Goal: Task Accomplishment & Management: Manage account settings

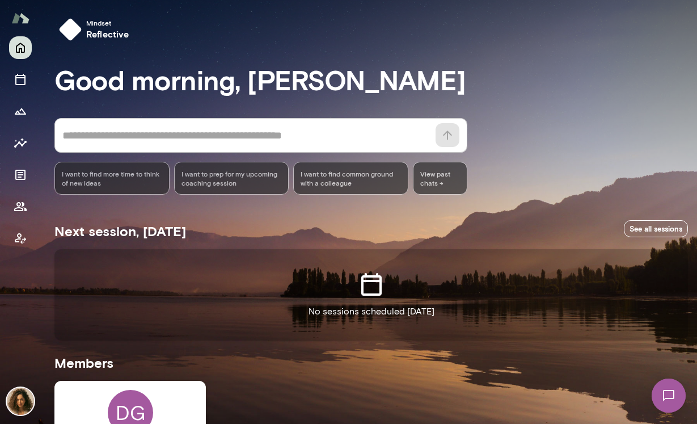
click at [25, 400] on img at bounding box center [20, 400] width 27 height 27
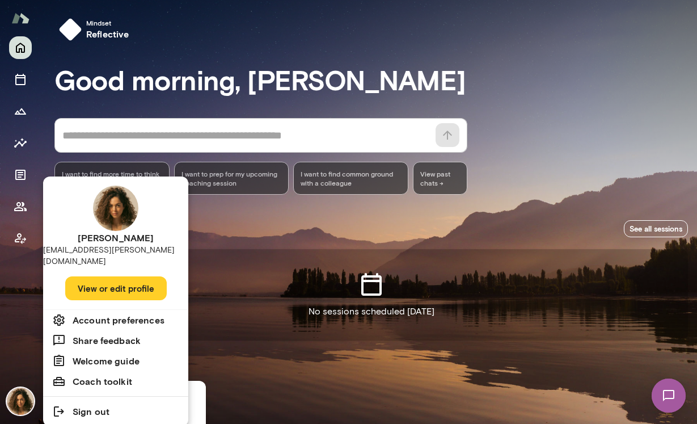
click at [133, 276] on button "View or edit profile" at bounding box center [116, 288] width 102 height 24
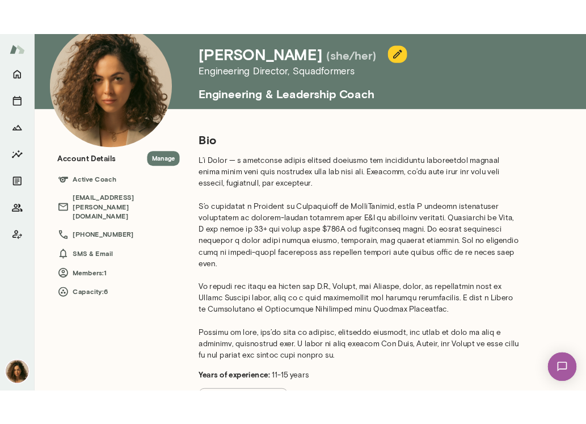
scroll to position [99, 0]
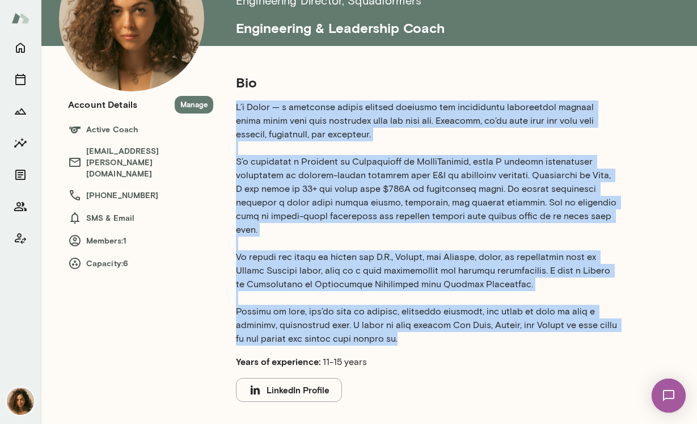
drag, startPoint x: 397, startPoint y: 325, endPoint x: 235, endPoint y: 109, distance: 270.3
click at [235, 109] on div "Bio Years of experience: 11-15 years LinkedIn Profile Professional experience C…" at bounding box center [441, 278] width 457 height 410
copy p "L’i Dolor — s ametconse adipis elitsed doeiusmo tem incididuntu laboreetdol mag…"
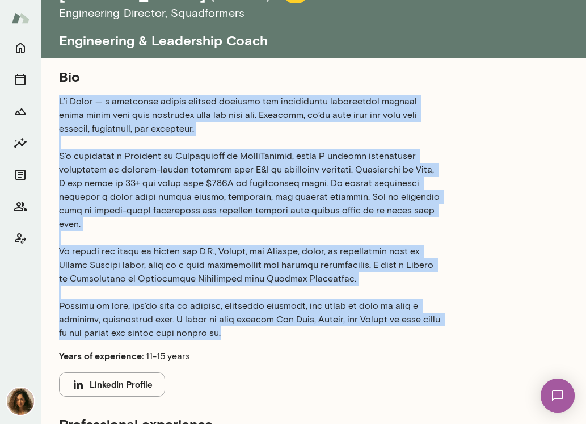
copy p "L’i Dolor — s ametconse adipis elitsed doeiusmo tem incididuntu laboreetdol mag…"
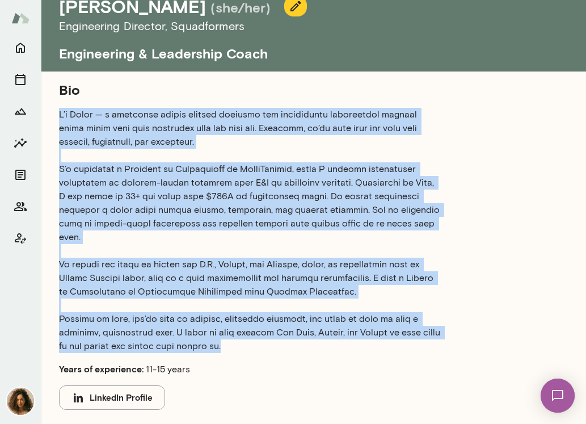
scroll to position [0, 0]
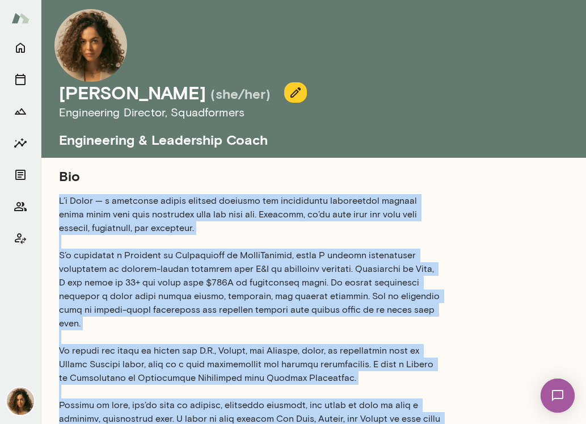
click at [301, 82] on button "button" at bounding box center [295, 92] width 23 height 20
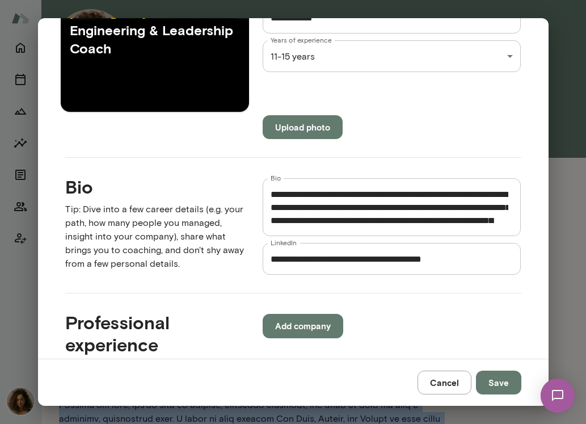
scroll to position [313, 0]
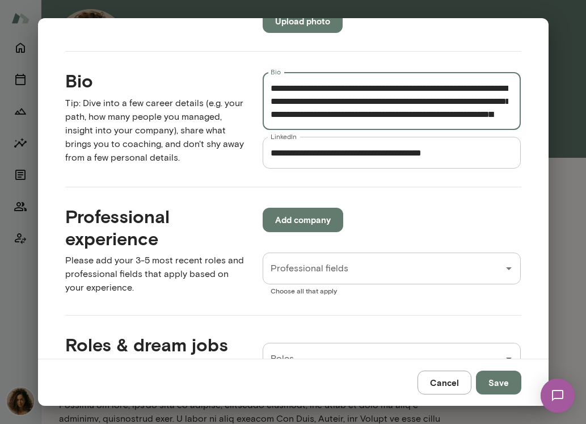
click at [371, 94] on textarea "Bio" at bounding box center [390, 101] width 238 height 39
paste textarea "**********"
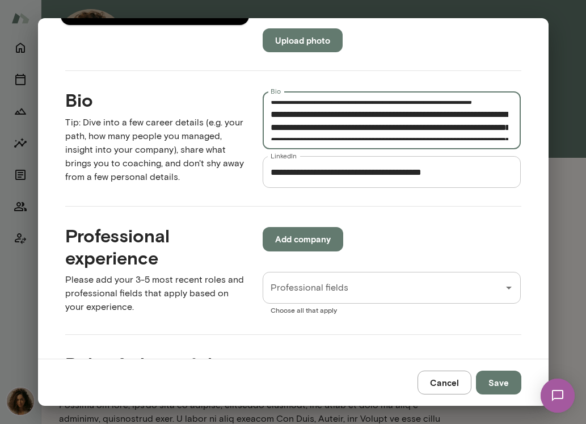
scroll to position [16, 0]
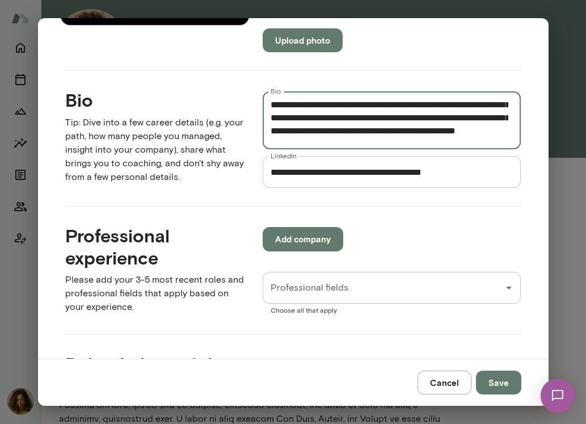
drag, startPoint x: 419, startPoint y: 121, endPoint x: 427, endPoint y: 84, distance: 38.3
click at [427, 83] on div "**********" at bounding box center [383, 130] width 277 height 115
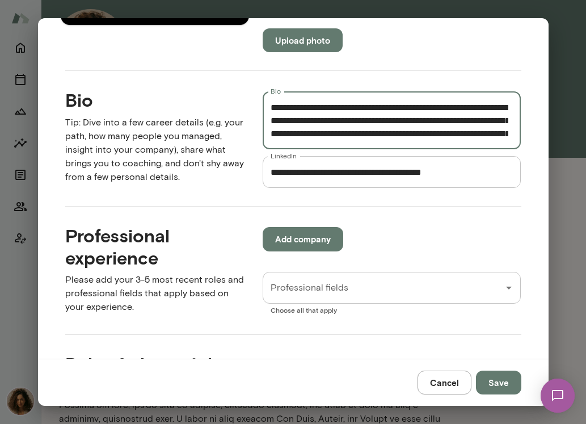
click at [389, 124] on textarea "Bio" at bounding box center [390, 120] width 238 height 39
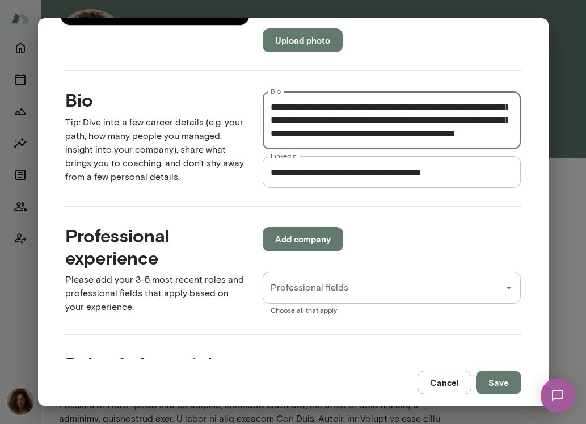
click at [378, 130] on textarea "Bio" at bounding box center [390, 120] width 238 height 39
click at [271, 133] on textarea "Bio" at bounding box center [390, 120] width 238 height 39
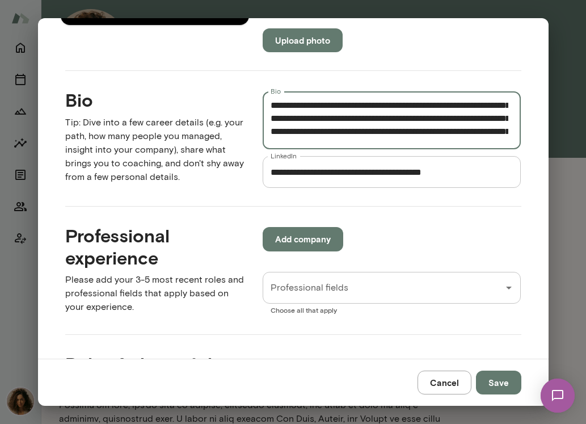
scroll to position [213, 0]
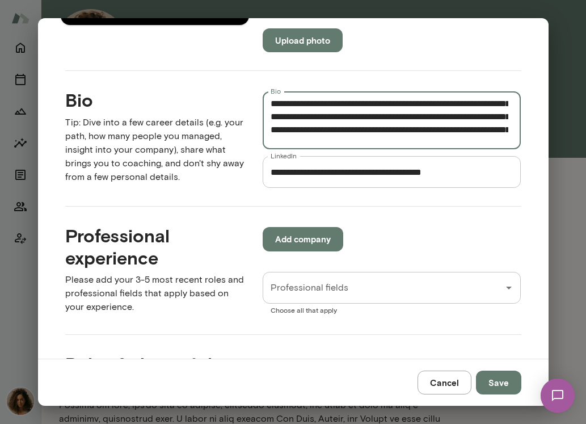
click at [271, 130] on textarea "Bio" at bounding box center [390, 120] width 238 height 39
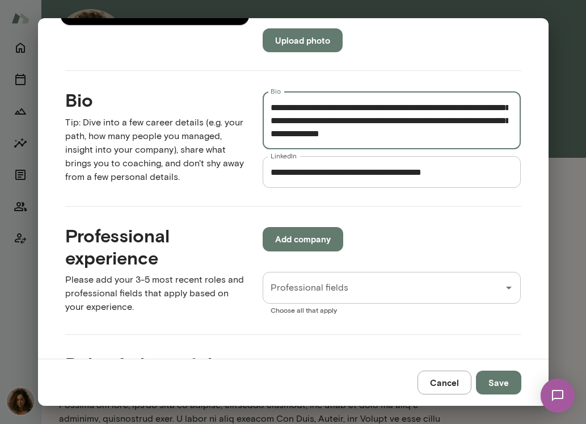
scroll to position [337, 0]
click at [271, 111] on textarea "Bio" at bounding box center [390, 120] width 238 height 39
type textarea "**********"
click at [490, 287] on input "Professional fields" at bounding box center [383, 288] width 231 height 22
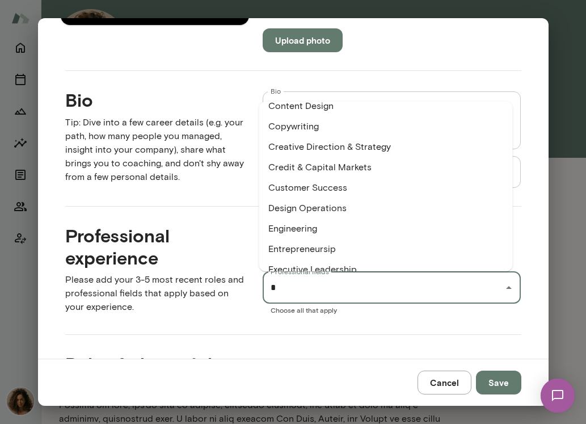
scroll to position [0, 0]
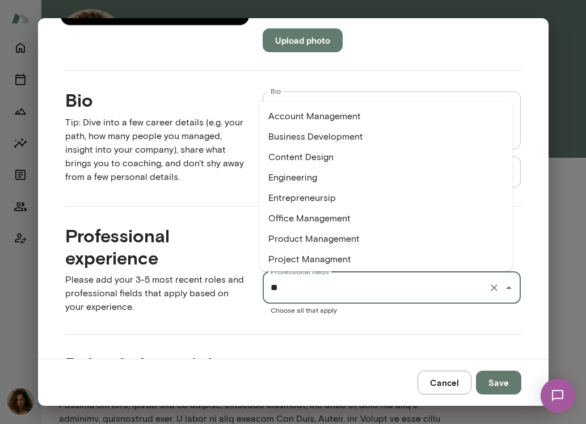
type input "***"
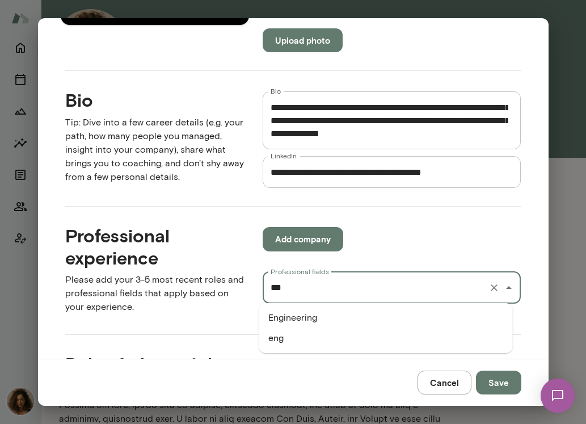
click at [335, 318] on li "Engineering" at bounding box center [386, 318] width 254 height 20
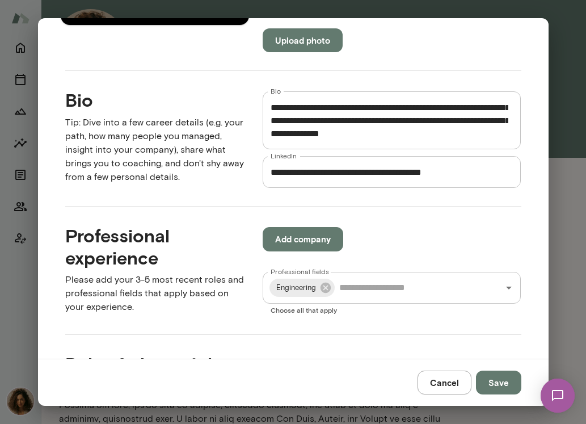
click at [336, 318] on div "**********" at bounding box center [293, 188] width 511 height 340
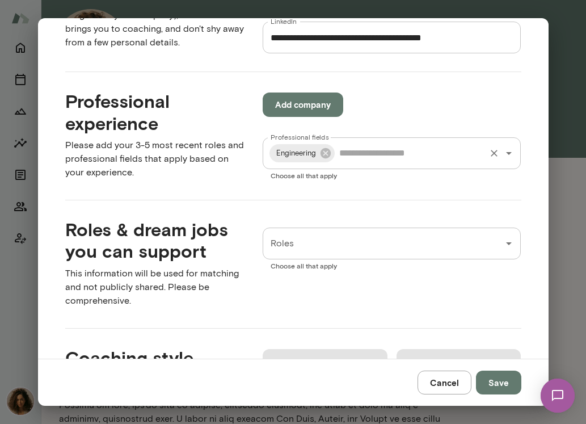
scroll to position [454, 0]
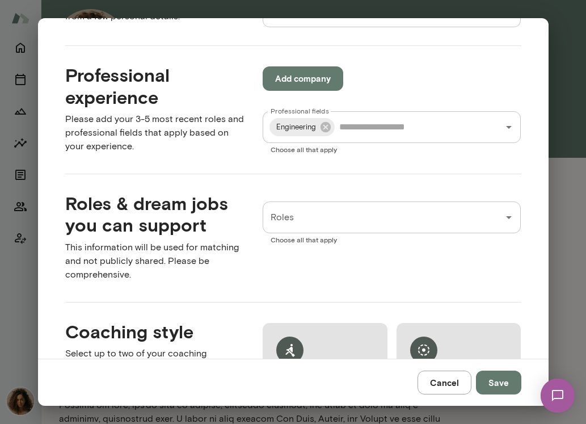
click at [411, 217] on input "Roles" at bounding box center [383, 218] width 231 height 22
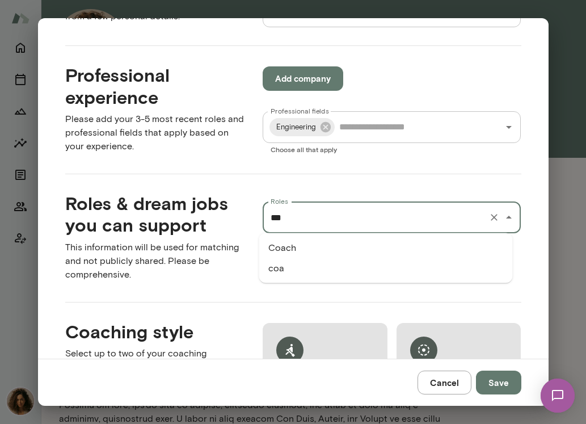
type input "****"
click at [385, 243] on li "Coach" at bounding box center [386, 248] width 254 height 20
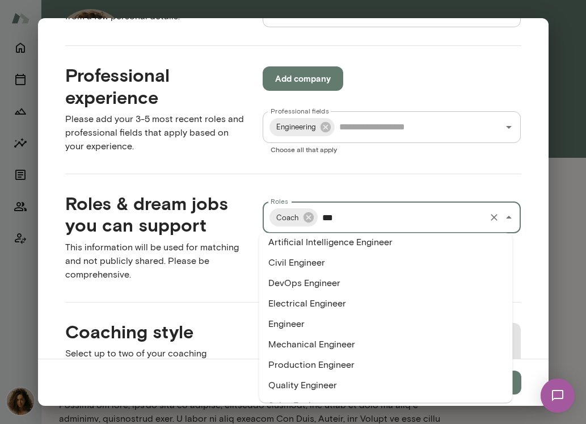
scroll to position [0, 0]
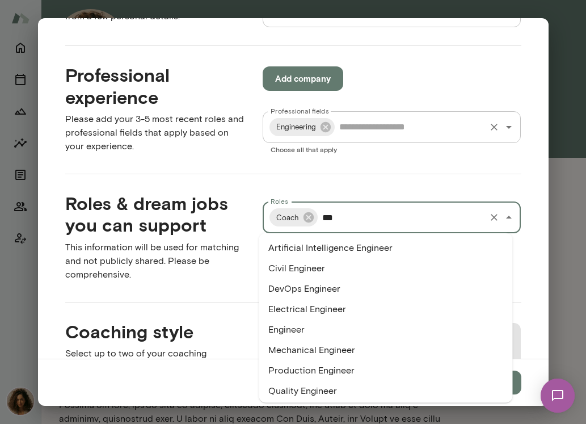
click at [390, 137] on div "Engineering Professional fields" at bounding box center [392, 127] width 259 height 32
type input "***"
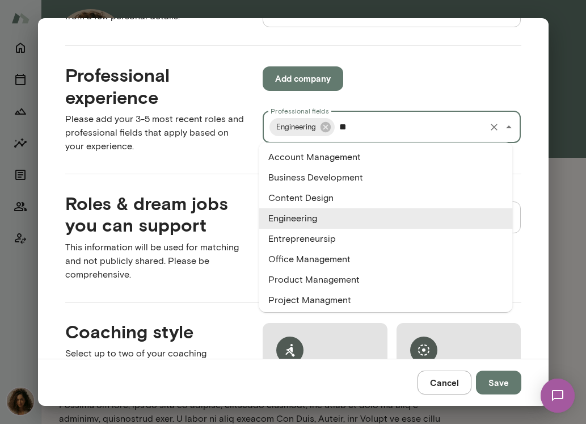
type input "*"
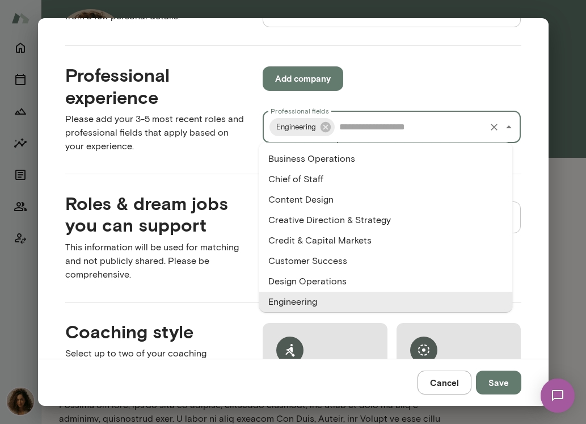
scroll to position [182, 0]
click at [444, 43] on div "**********" at bounding box center [293, 188] width 511 height 340
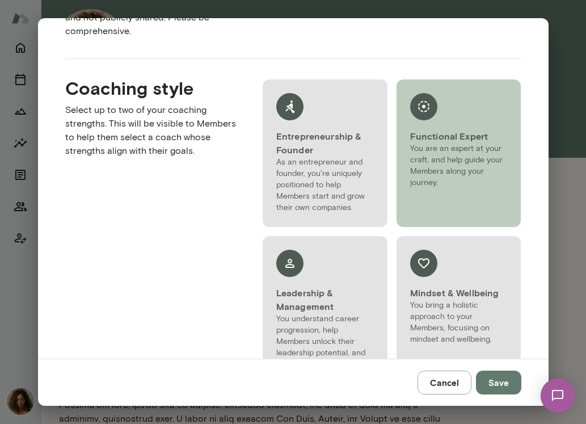
scroll to position [777, 0]
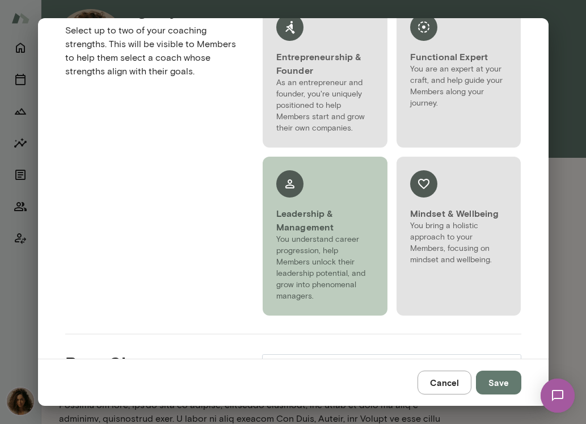
click at [312, 269] on p "You understand career progression, help Members unlock their leadership potenti…" at bounding box center [325, 268] width 98 height 68
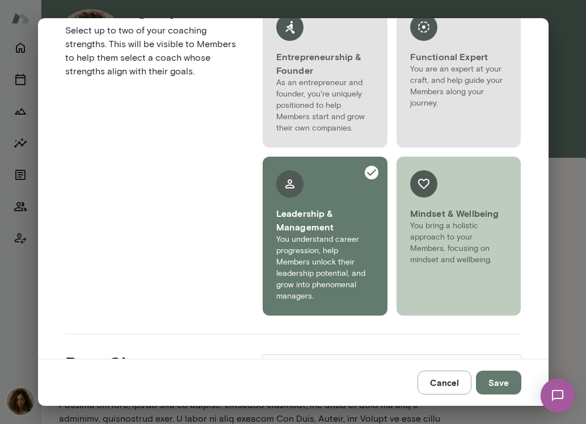
click at [439, 222] on p "You bring a holistic approach to your Members, focusing on mindset and wellbein…" at bounding box center [459, 242] width 98 height 45
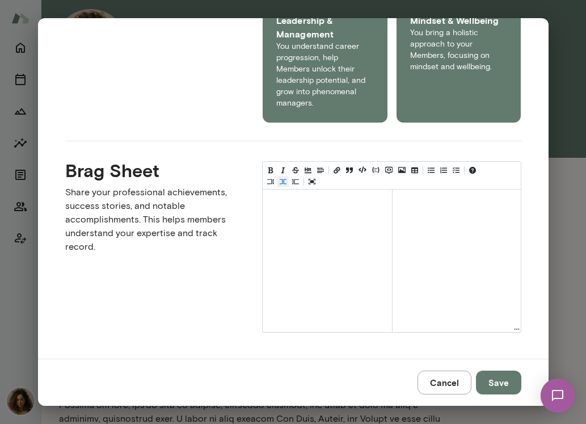
scroll to position [971, 0]
click at [504, 383] on button "Save" at bounding box center [498, 382] width 45 height 24
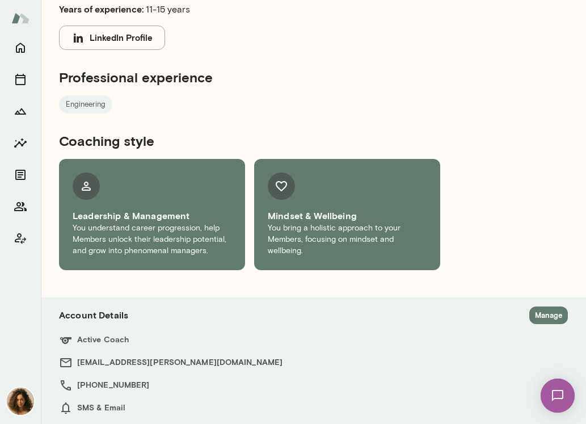
scroll to position [532, 0]
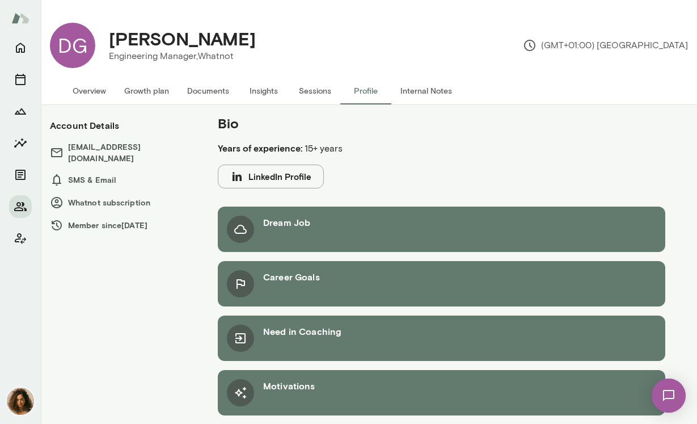
click at [297, 238] on div "Dream Job" at bounding box center [286, 229] width 47 height 27
click at [59, 95] on div "Overview Growth plan Documents Insights Sessions Profile Internal Notes" at bounding box center [262, 90] width 443 height 27
click at [92, 89] on button "Overview" at bounding box center [90, 90] width 52 height 27
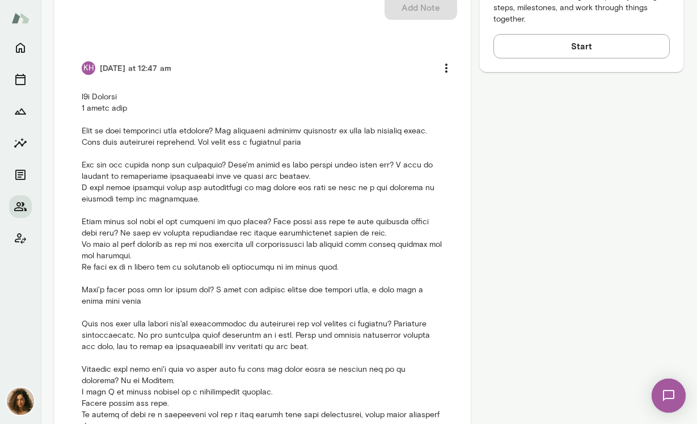
scroll to position [606, 0]
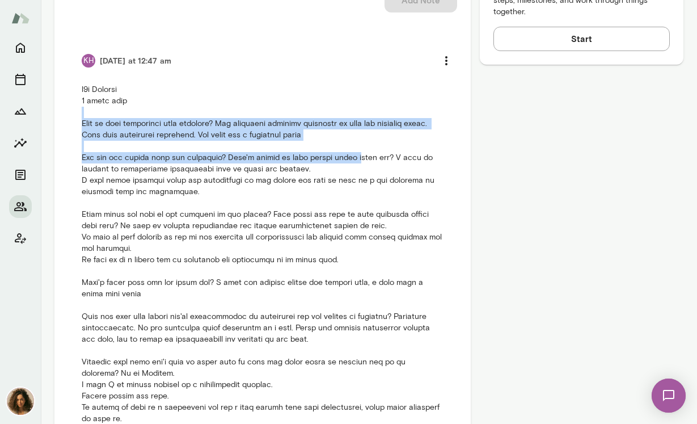
drag, startPoint x: 100, startPoint y: 86, endPoint x: 350, endPoint y: 129, distance: 253.9
click at [350, 129] on p at bounding box center [263, 260] width 362 height 352
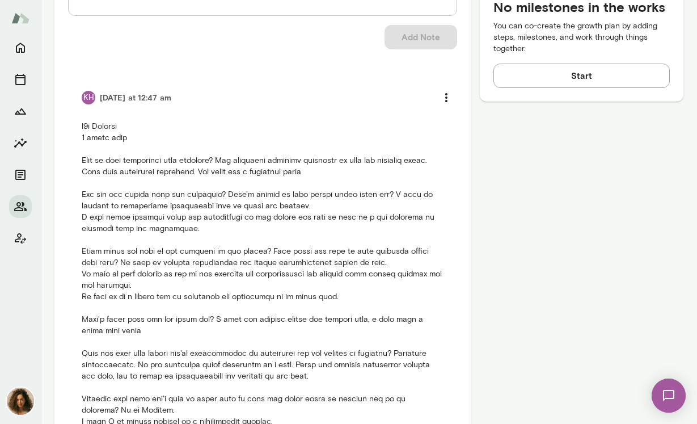
scroll to position [571, 0]
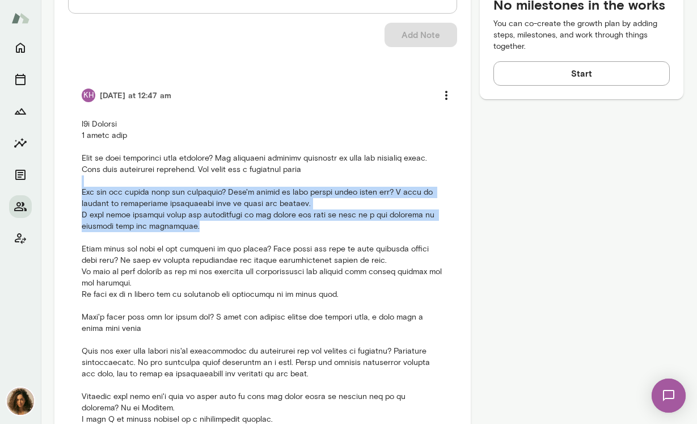
drag, startPoint x: 233, startPoint y: 195, endPoint x: 251, endPoint y: 155, distance: 43.7
click at [251, 155] on p at bounding box center [263, 295] width 362 height 352
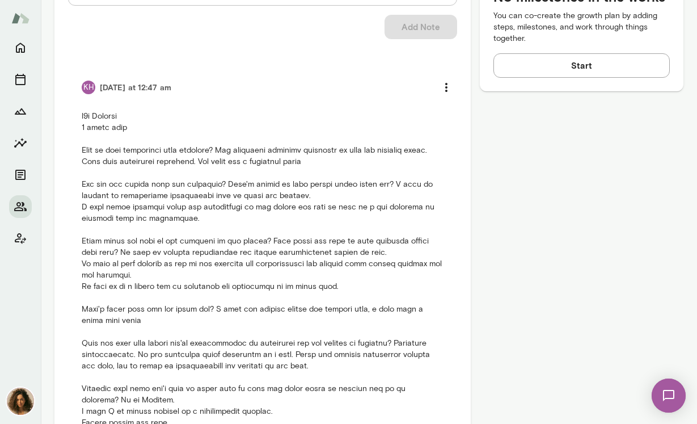
scroll to position [609, 0]
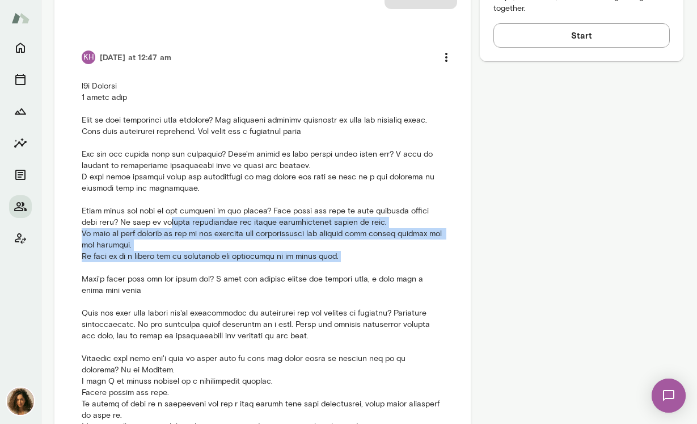
drag, startPoint x: 158, startPoint y: 192, endPoint x: 275, endPoint y: 238, distance: 125.4
click at [275, 238] on p at bounding box center [263, 257] width 362 height 352
click at [272, 205] on p at bounding box center [263, 257] width 362 height 352
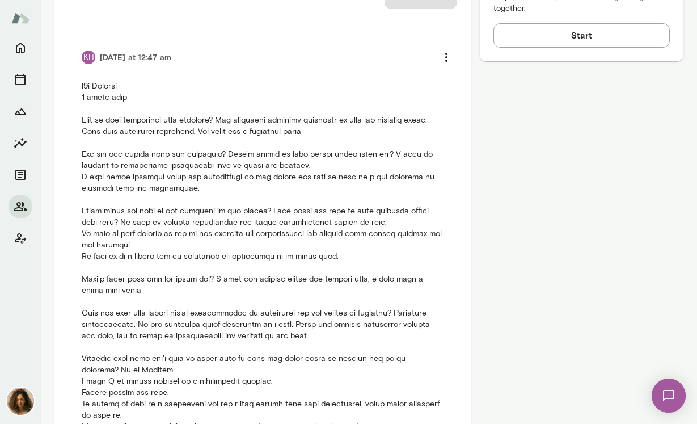
drag, startPoint x: 228, startPoint y: 179, endPoint x: 286, endPoint y: 213, distance: 67.1
click at [285, 218] on p at bounding box center [263, 257] width 362 height 352
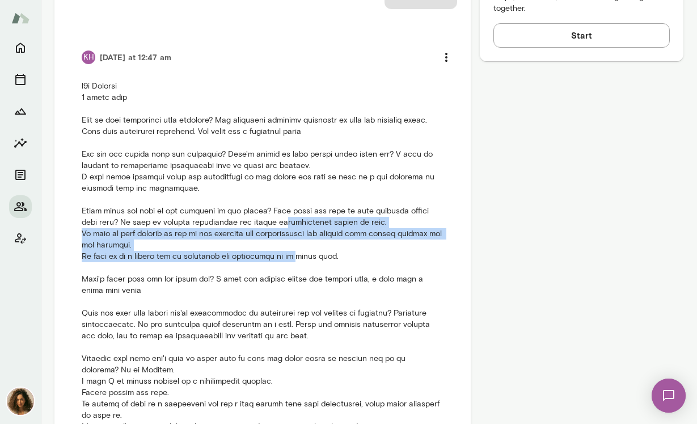
drag, startPoint x: 286, startPoint y: 188, endPoint x: 293, endPoint y: 224, distance: 36.9
click at [293, 224] on p at bounding box center [263, 257] width 362 height 352
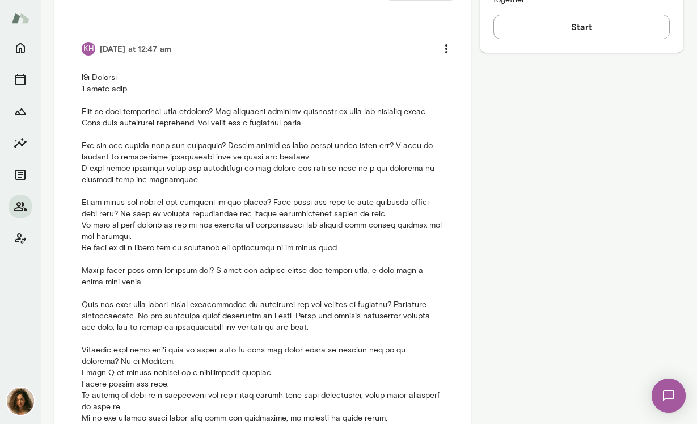
scroll to position [629, 0]
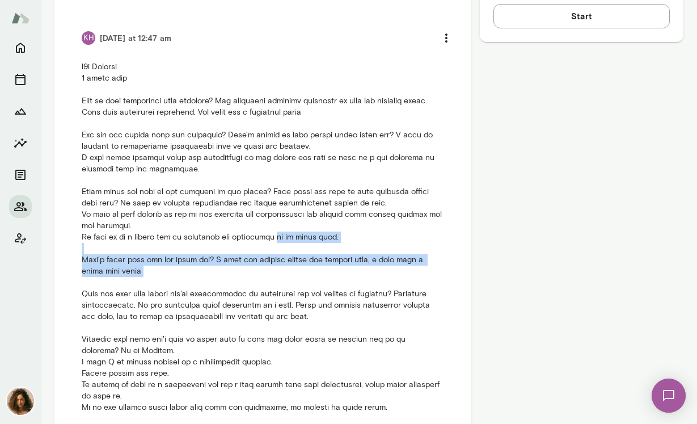
drag, startPoint x: 273, startPoint y: 205, endPoint x: 310, endPoint y: 246, distance: 55.0
click at [310, 246] on p at bounding box center [263, 237] width 362 height 352
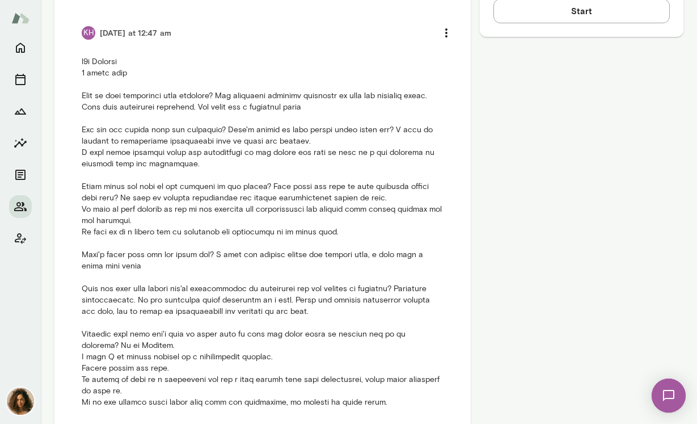
scroll to position [671, 0]
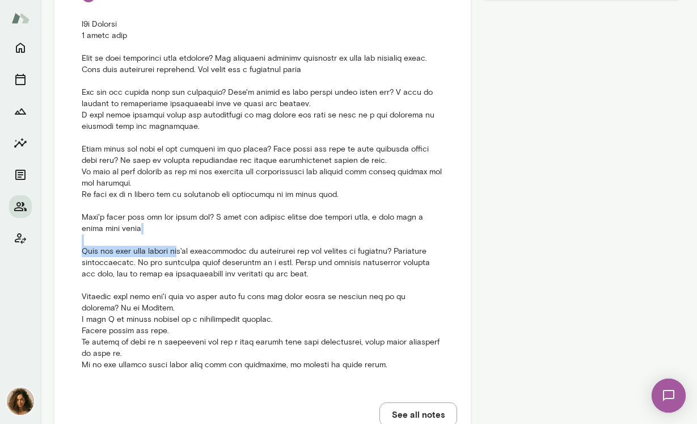
drag, startPoint x: 138, startPoint y: 201, endPoint x: 189, endPoint y: 226, distance: 56.3
click at [189, 226] on p at bounding box center [263, 195] width 362 height 352
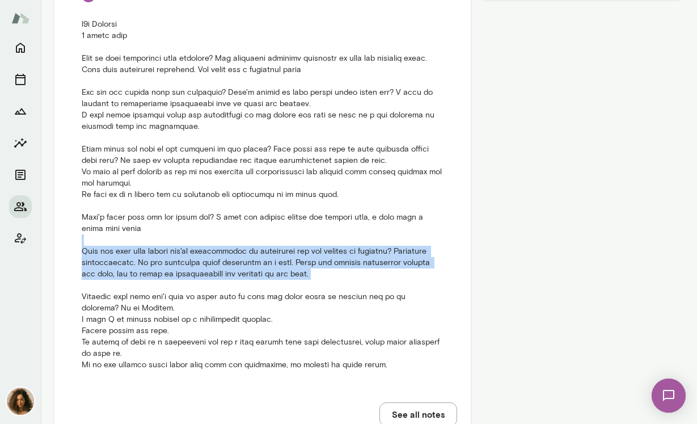
drag, startPoint x: 196, startPoint y: 212, endPoint x: 376, endPoint y: 250, distance: 183.4
click at [376, 250] on p at bounding box center [263, 195] width 362 height 352
drag, startPoint x: 376, startPoint y: 250, endPoint x: 384, endPoint y: 210, distance: 40.6
click at [384, 210] on p at bounding box center [263, 195] width 362 height 352
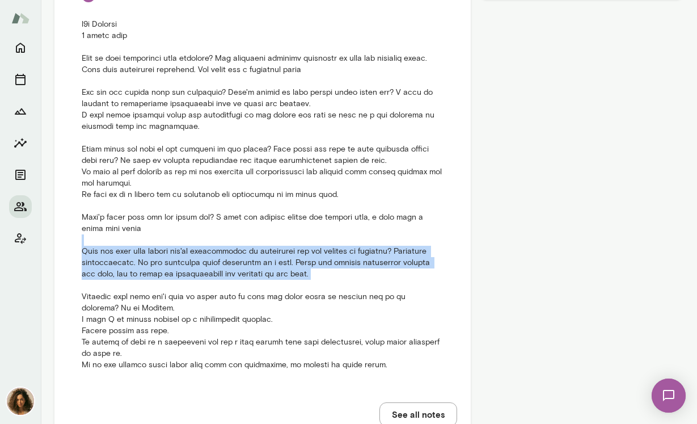
click at [384, 210] on p at bounding box center [263, 195] width 362 height 352
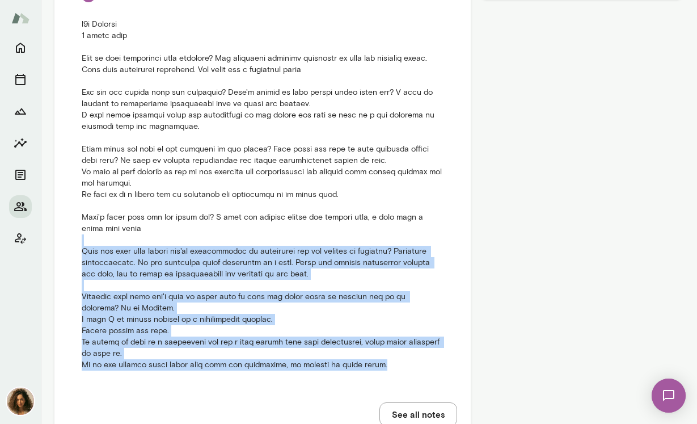
drag, startPoint x: 384, startPoint y: 210, endPoint x: 416, endPoint y: 340, distance: 133.9
click at [416, 340] on li "KH Today at 12:47 am" at bounding box center [262, 177] width 389 height 414
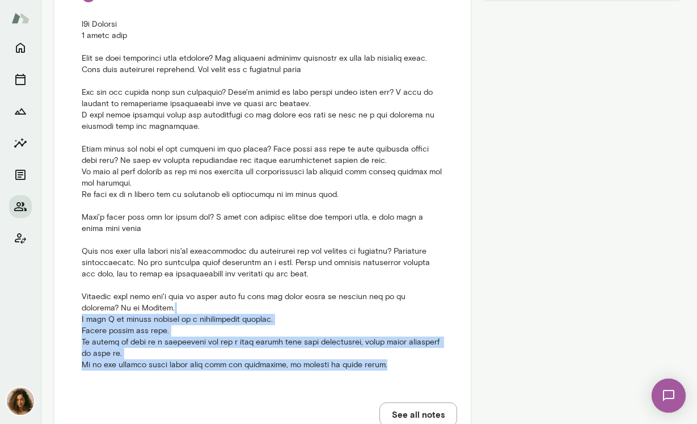
drag, startPoint x: 402, startPoint y: 346, endPoint x: 394, endPoint y: 280, distance: 65.8
click at [394, 280] on li "KH Today at 12:47 am" at bounding box center [262, 177] width 389 height 414
click at [394, 280] on p at bounding box center [263, 195] width 362 height 352
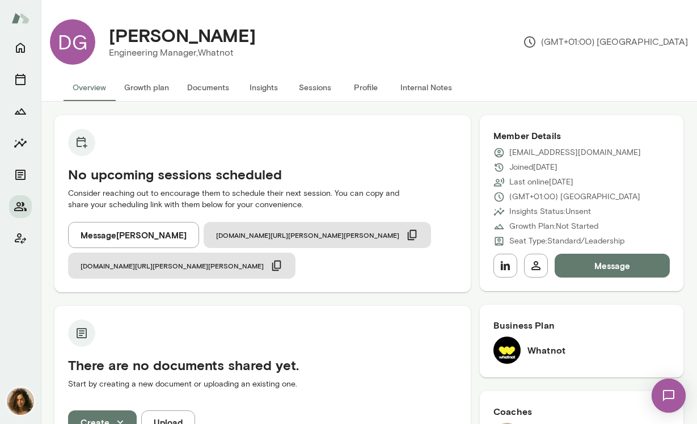
scroll to position [0, 0]
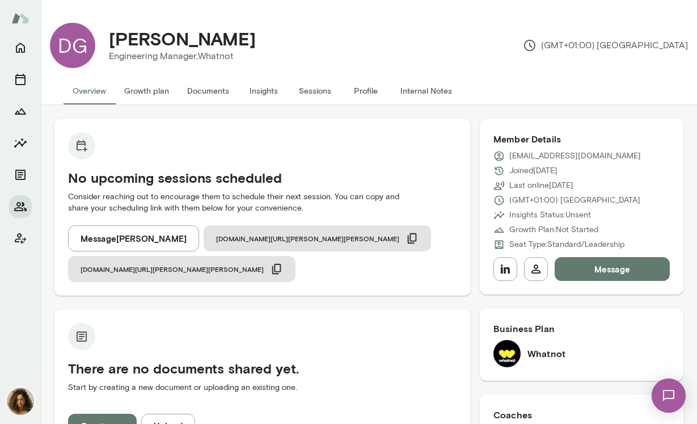
click at [166, 95] on button "Growth plan" at bounding box center [146, 90] width 63 height 27
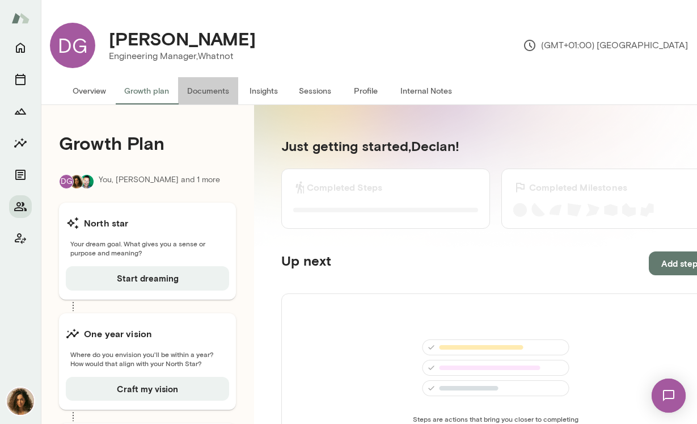
click at [221, 90] on button "Documents" at bounding box center [208, 90] width 60 height 27
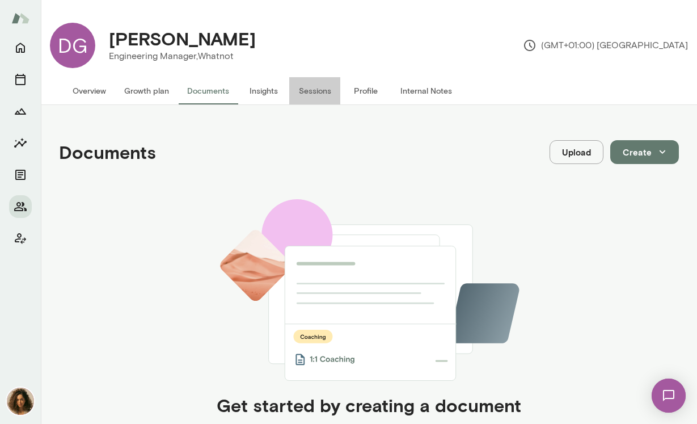
click at [293, 95] on button "Sessions" at bounding box center [314, 90] width 51 height 27
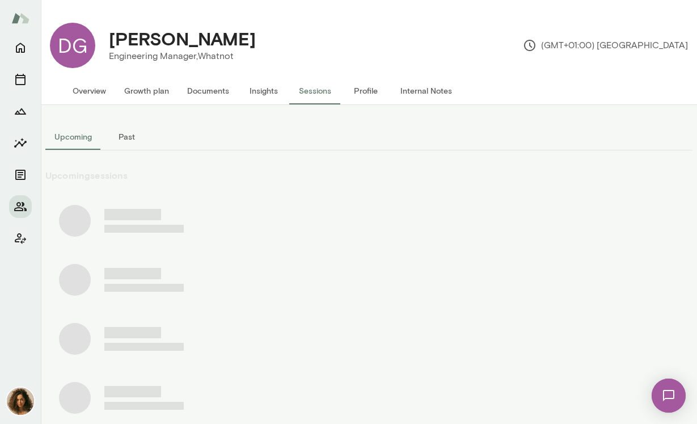
click at [252, 87] on button "Insights" at bounding box center [263, 90] width 51 height 27
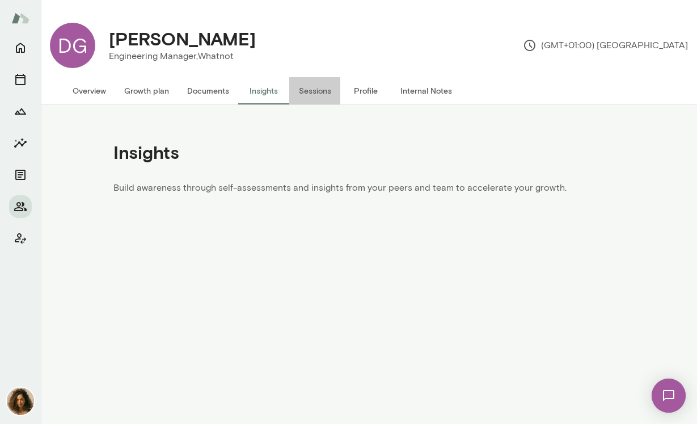
click at [319, 90] on button "Sessions" at bounding box center [314, 90] width 51 height 27
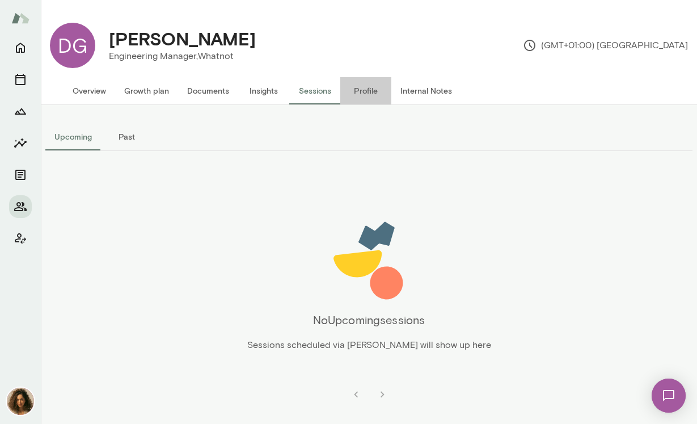
click at [369, 100] on button "Profile" at bounding box center [365, 90] width 51 height 27
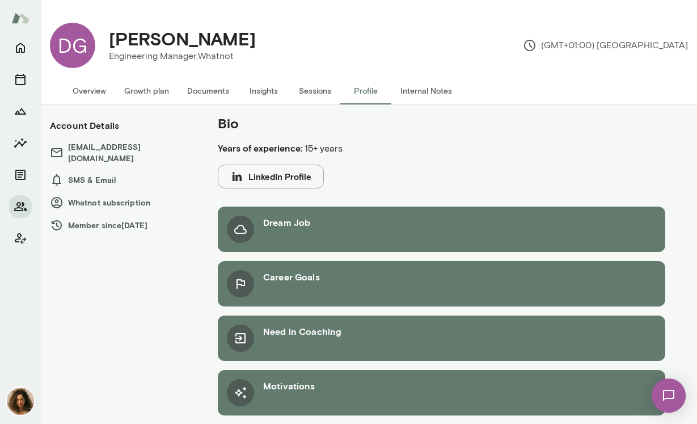
click at [371, 248] on div "Dream Job" at bounding box center [442, 229] width 448 height 45
click at [372, 330] on div "Need in Coaching" at bounding box center [442, 337] width 448 height 45
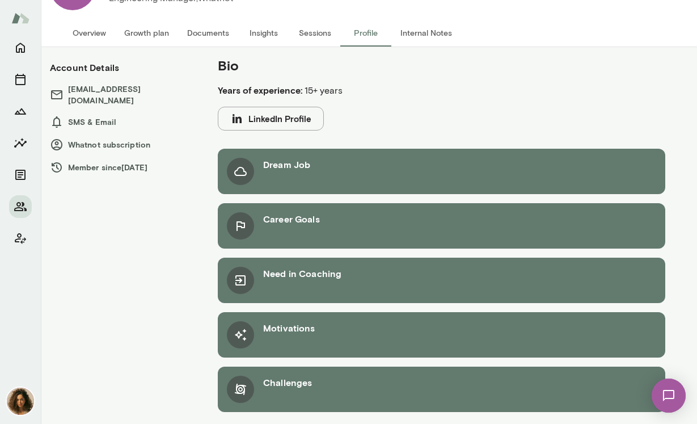
scroll to position [64, 0]
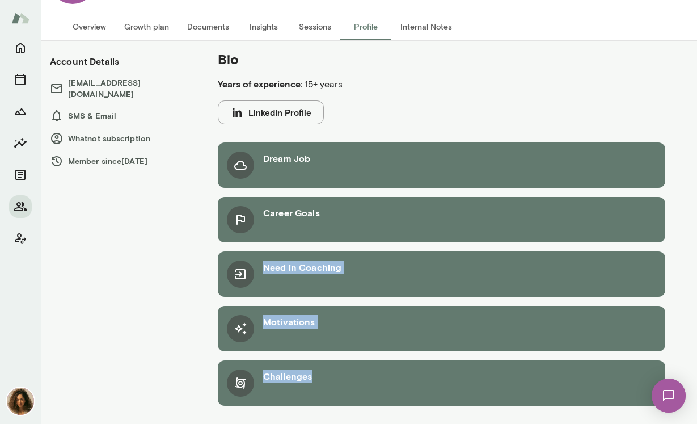
drag, startPoint x: 310, startPoint y: 394, endPoint x: 294, endPoint y: 241, distance: 154.0
click at [294, 242] on section "Dream Job Career Goals Need in Coaching Motivations Challenges" at bounding box center [442, 273] width 448 height 263
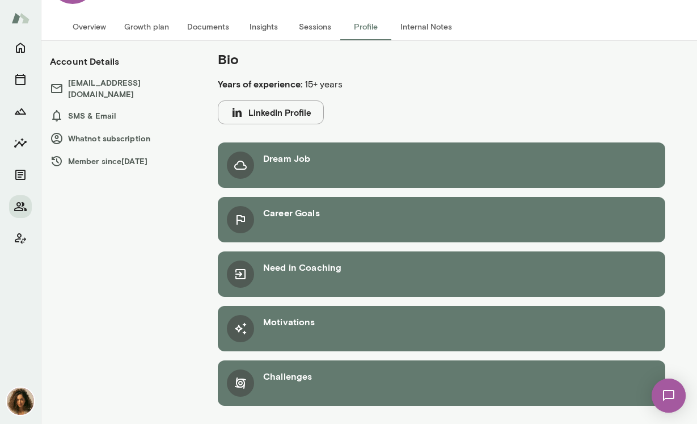
click at [294, 241] on div "Career Goals" at bounding box center [442, 219] width 448 height 45
click at [429, 37] on button "Internal Notes" at bounding box center [426, 26] width 70 height 27
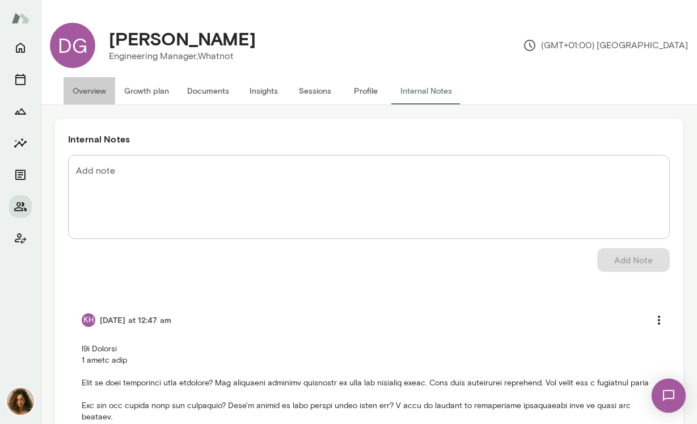
click at [87, 96] on button "Overview" at bounding box center [90, 90] width 52 height 27
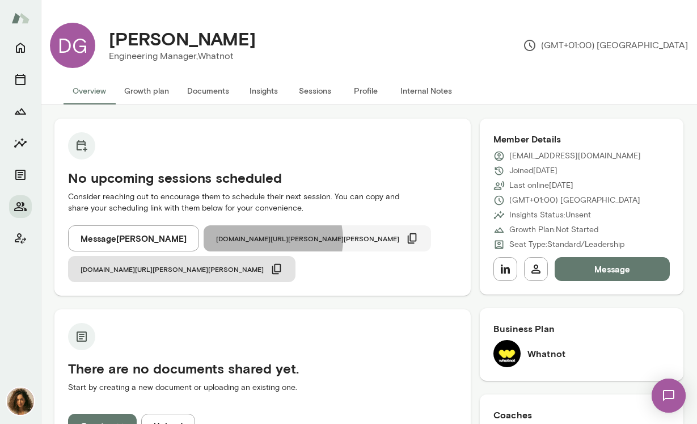
click at [264, 239] on span "cal.mento.co/najla" at bounding box center [307, 238] width 183 height 9
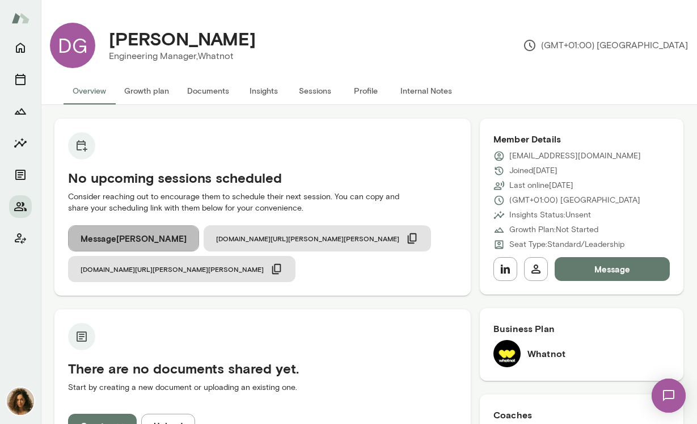
click at [155, 239] on button "Message Declan Gordon" at bounding box center [133, 238] width 131 height 26
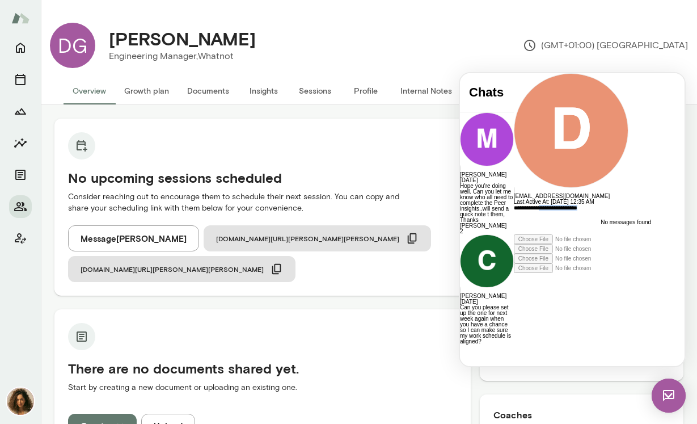
drag, startPoint x: 520, startPoint y: 315, endPoint x: 646, endPoint y: 316, distance: 126.5
click at [646, 234] on div "**********" at bounding box center [616, 220] width 205 height 30
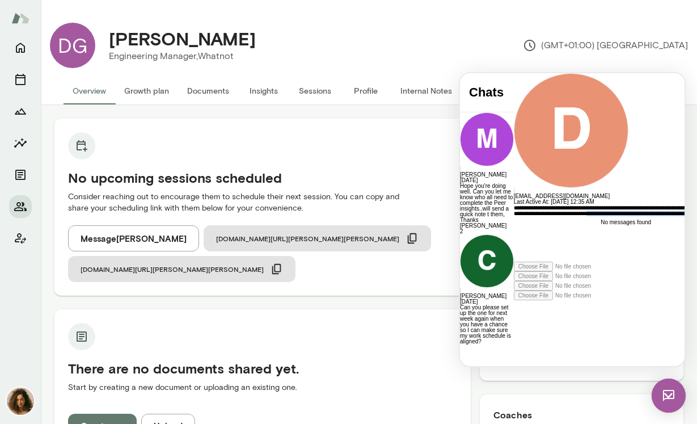
drag, startPoint x: 639, startPoint y: 323, endPoint x: 584, endPoint y: 317, distance: 55.5
click at [584, 262] on div "**********" at bounding box center [616, 233] width 205 height 57
drag, startPoint x: 579, startPoint y: 317, endPoint x: 524, endPoint y: 317, distance: 55.0
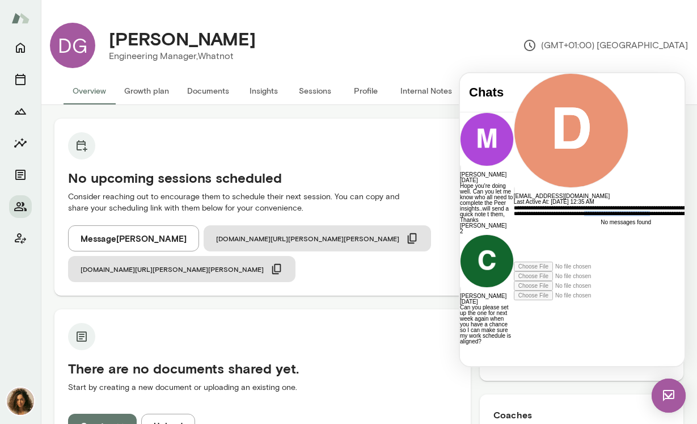
click at [524, 262] on div "**********" at bounding box center [616, 233] width 205 height 57
drag, startPoint x: 638, startPoint y: 294, endPoint x: 668, endPoint y: 342, distance: 56.4
click at [668, 300] on div "**********" at bounding box center [616, 252] width 205 height 95
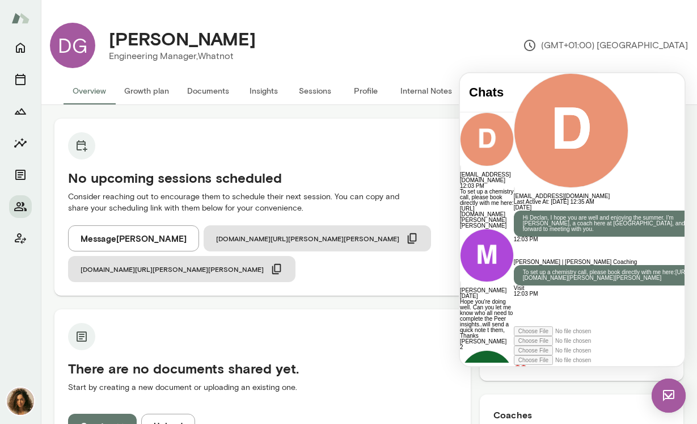
scroll to position [142, 0]
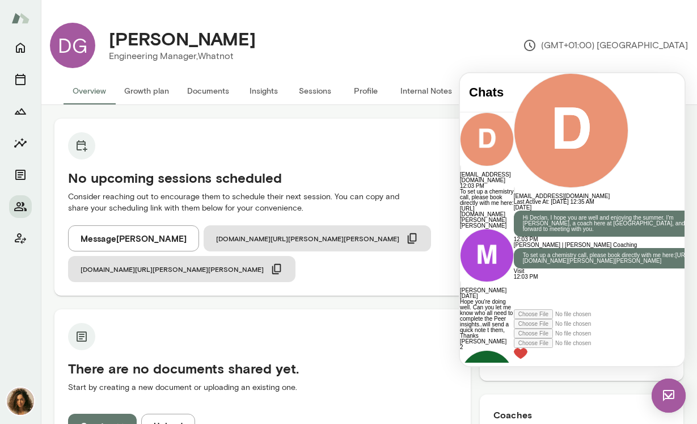
click at [660, 397] on img at bounding box center [669, 395] width 34 height 34
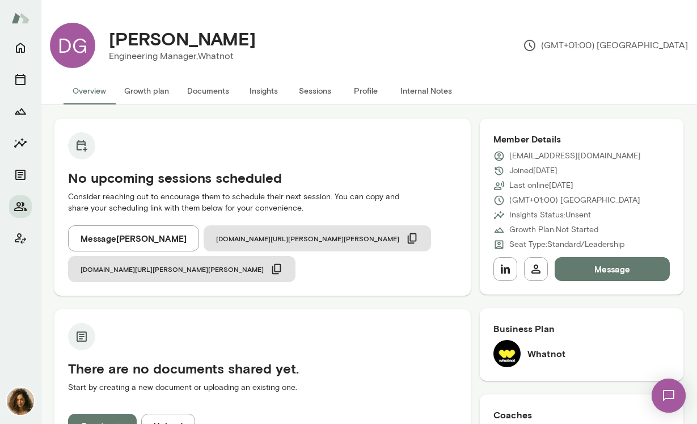
click at [660, 397] on img at bounding box center [669, 395] width 47 height 47
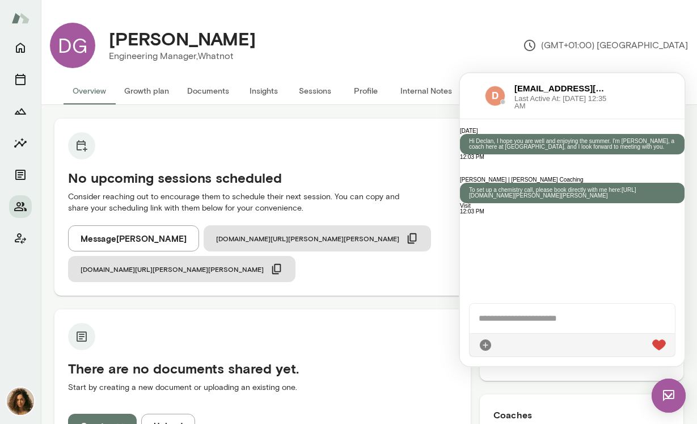
scroll to position [0, 0]
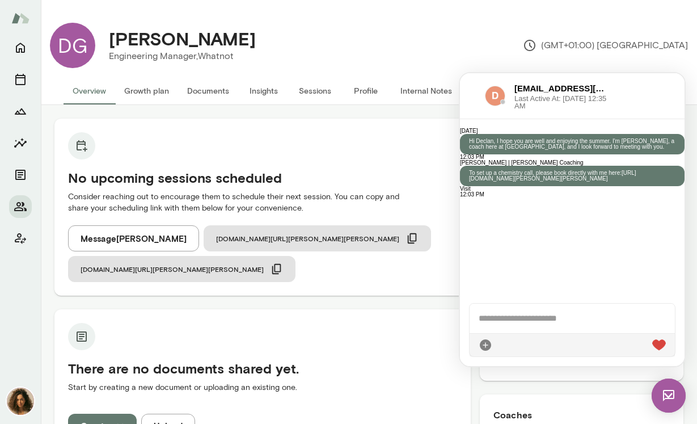
click at [662, 344] on img at bounding box center [659, 344] width 14 height 11
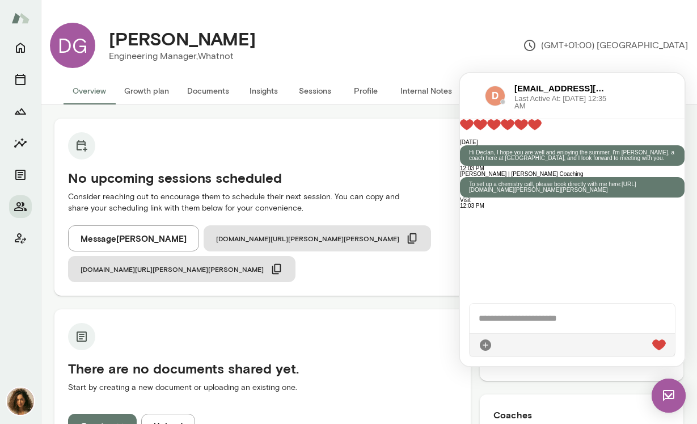
click at [662, 130] on div at bounding box center [572, 124] width 225 height 11
